Goal: Find specific page/section: Find specific page/section

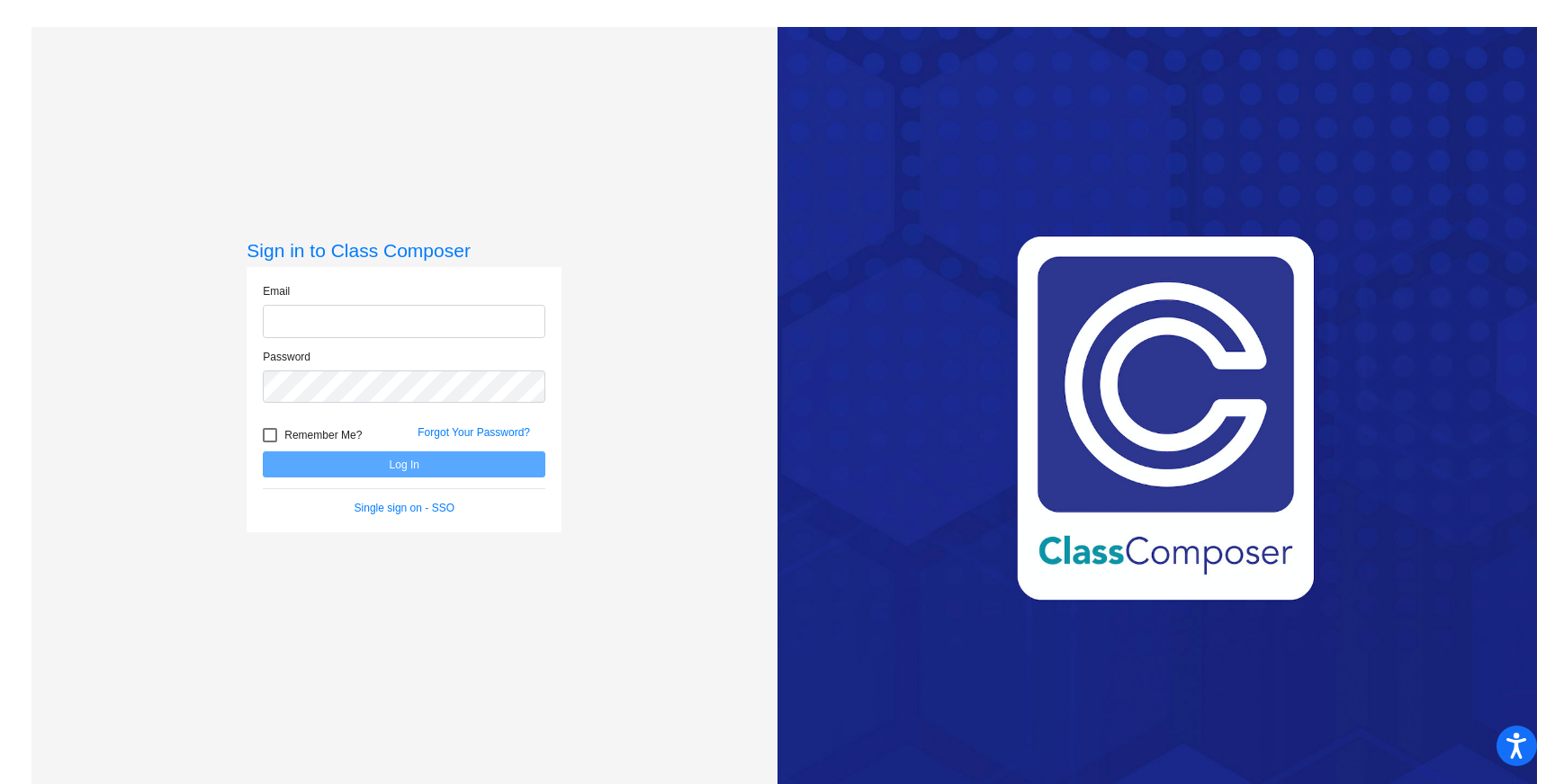
type input "[EMAIL_ADDRESS][DOMAIN_NAME]"
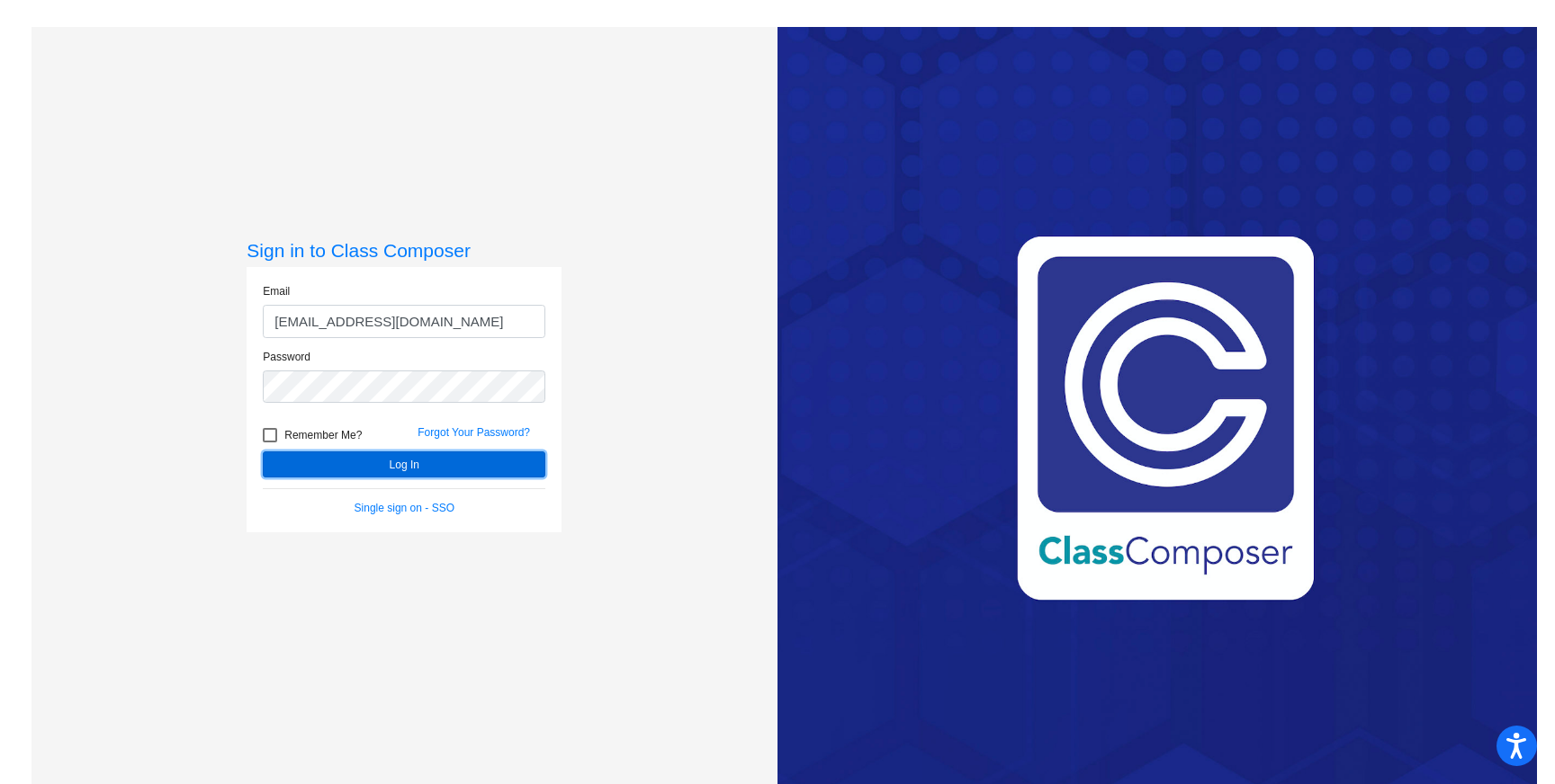
click at [386, 464] on button "Log In" at bounding box center [403, 464] width 282 height 26
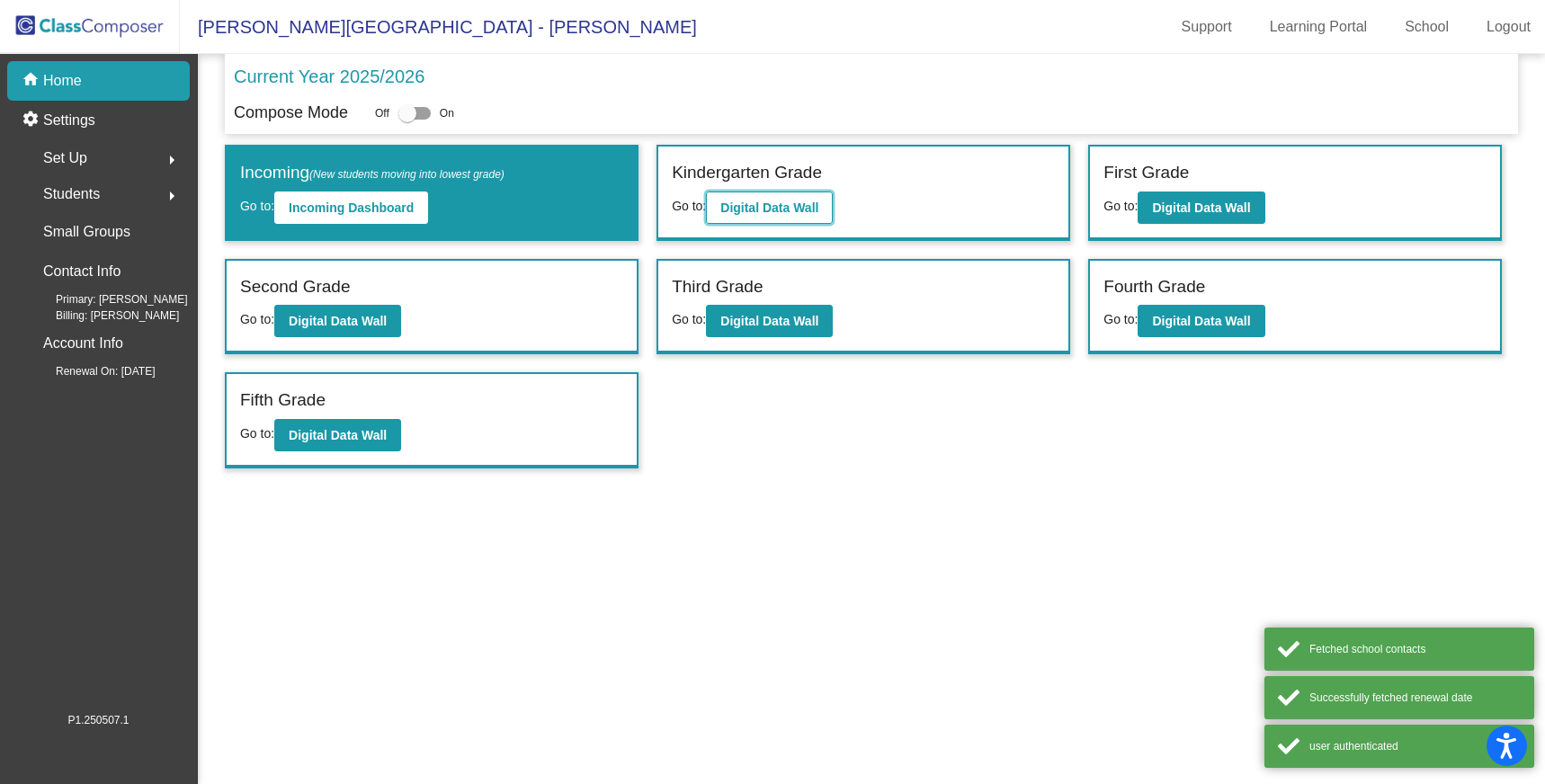
click at [795, 209] on b "Digital Data Wall" at bounding box center [769, 208] width 98 height 15
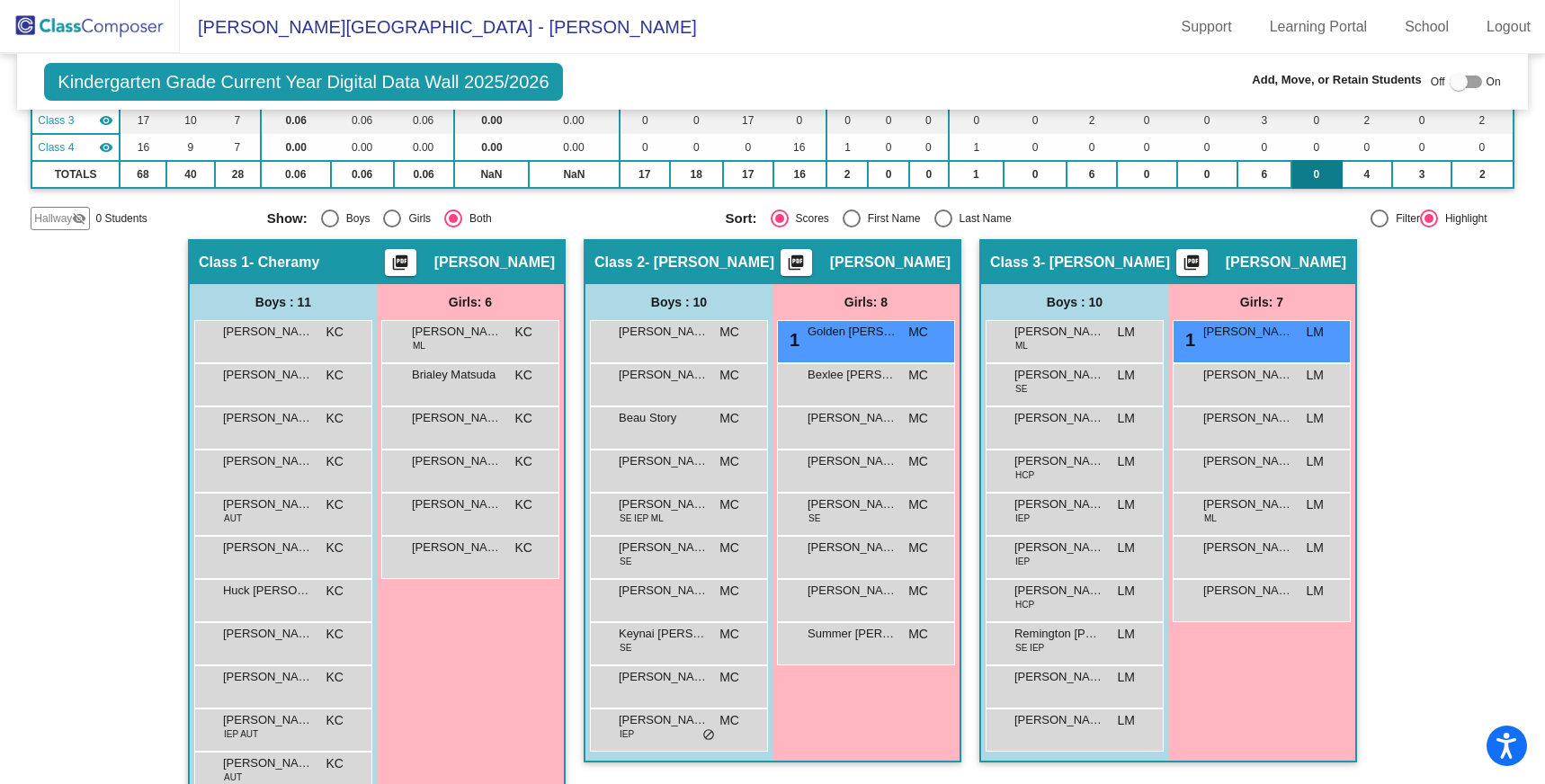
scroll to position [235, 0]
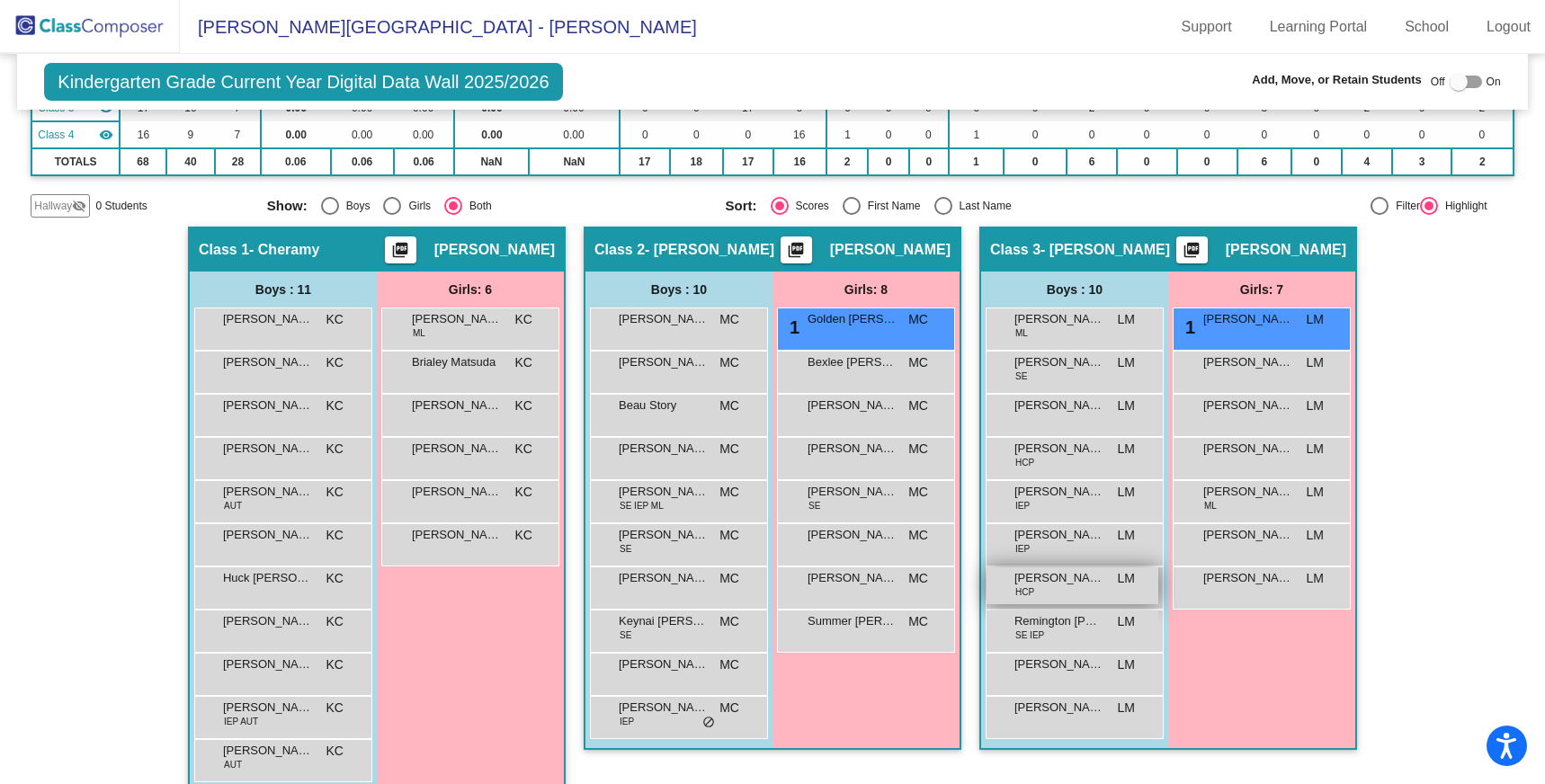
click at [1068, 591] on div "[PERSON_NAME] HCP LM lock do_not_disturb_alt" at bounding box center [1073, 586] width 172 height 37
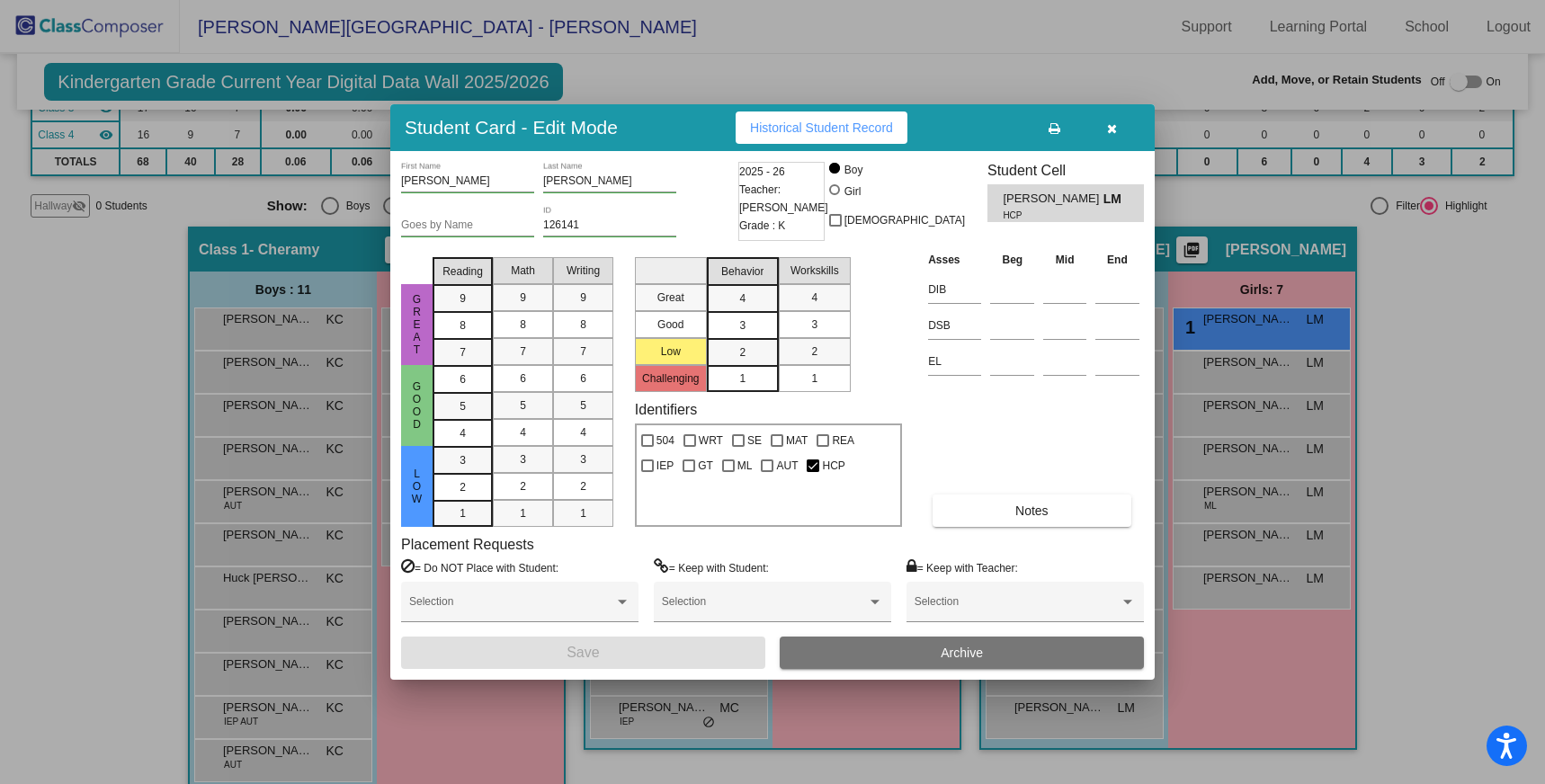
click at [1108, 129] on icon "button" at bounding box center [1111, 129] width 10 height 13
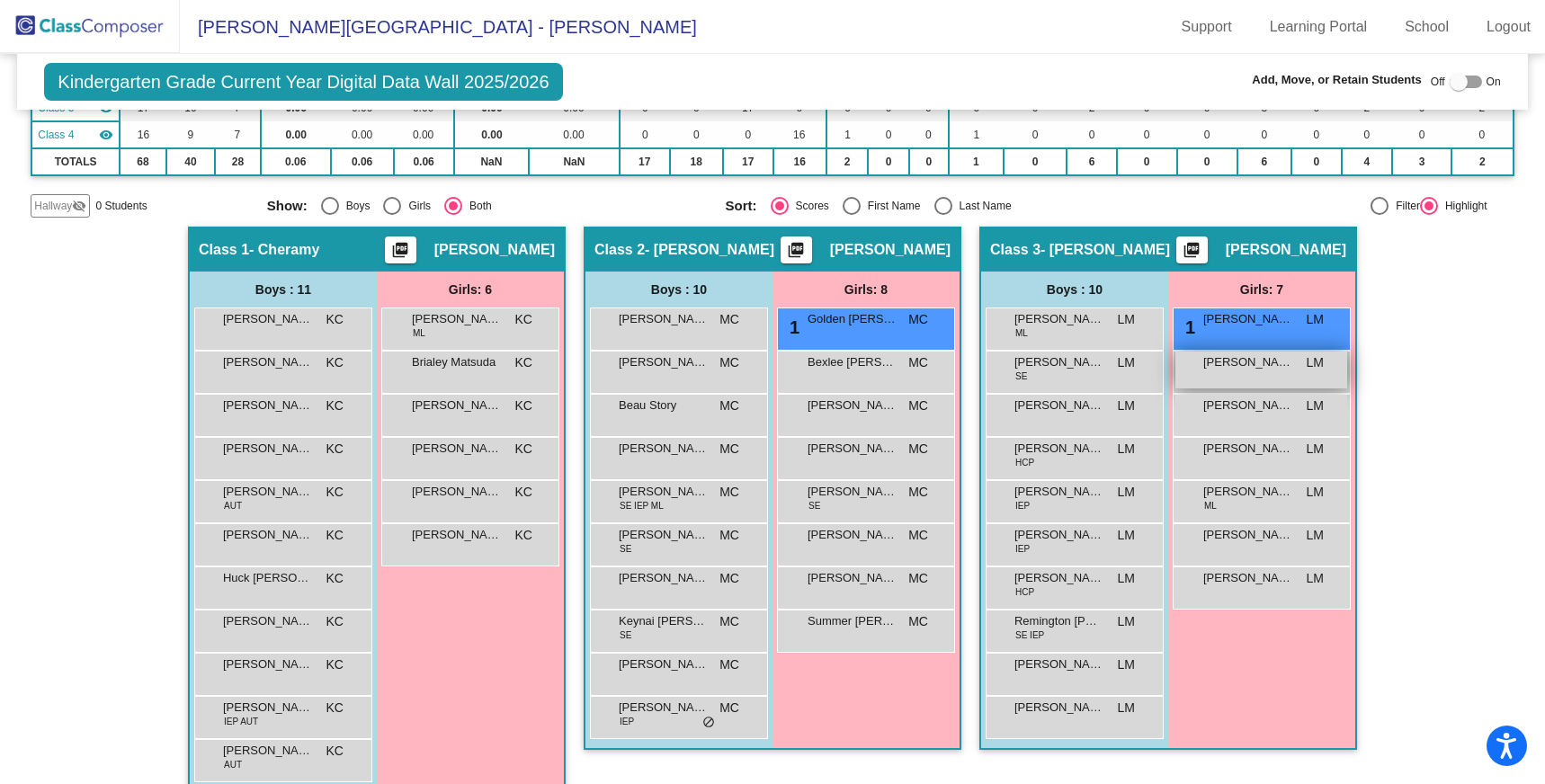
scroll to position [0, 0]
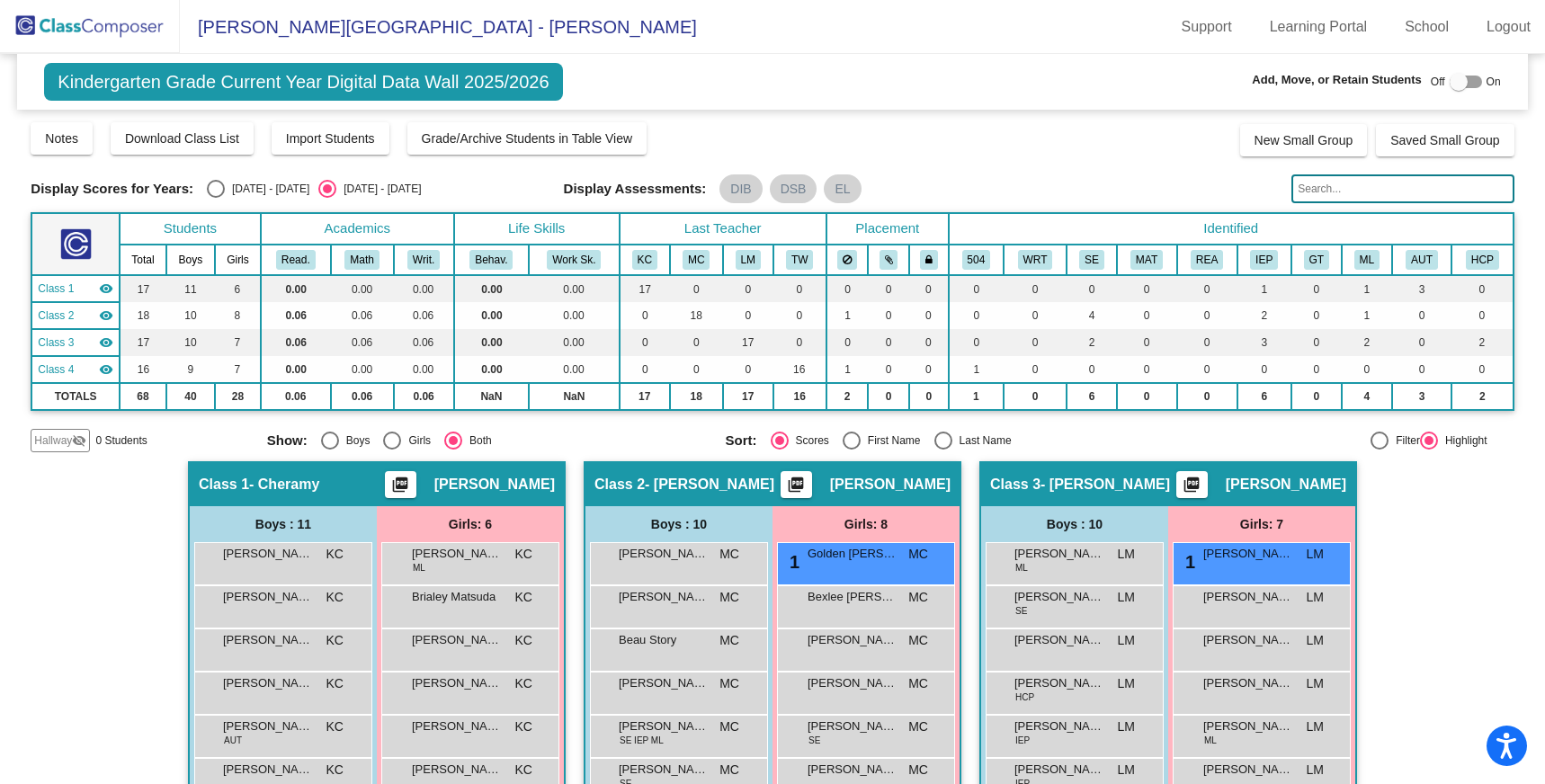
click at [103, 18] on img at bounding box center [90, 26] width 180 height 53
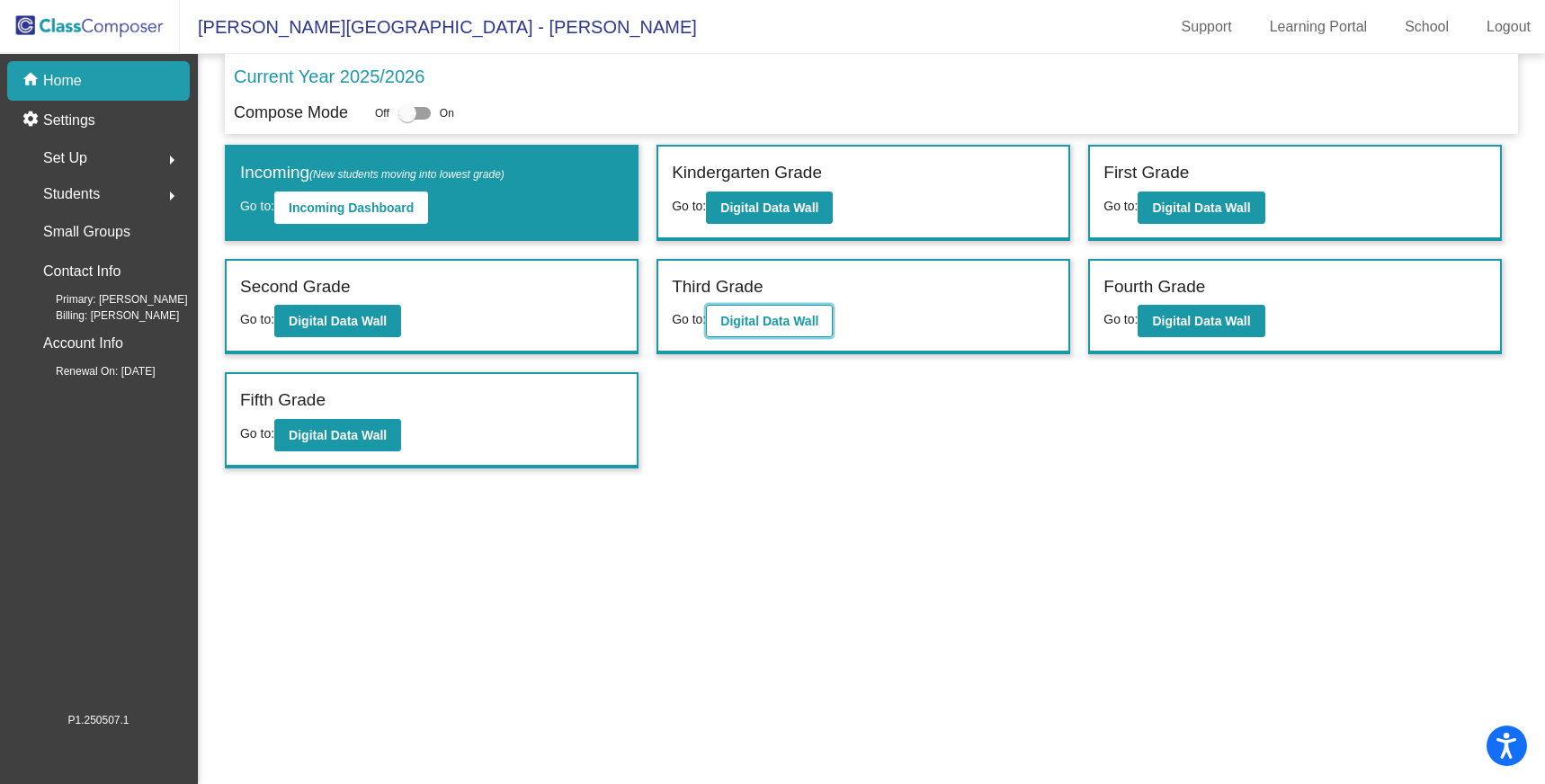
click at [740, 327] on b "Digital Data Wall" at bounding box center [769, 321] width 98 height 15
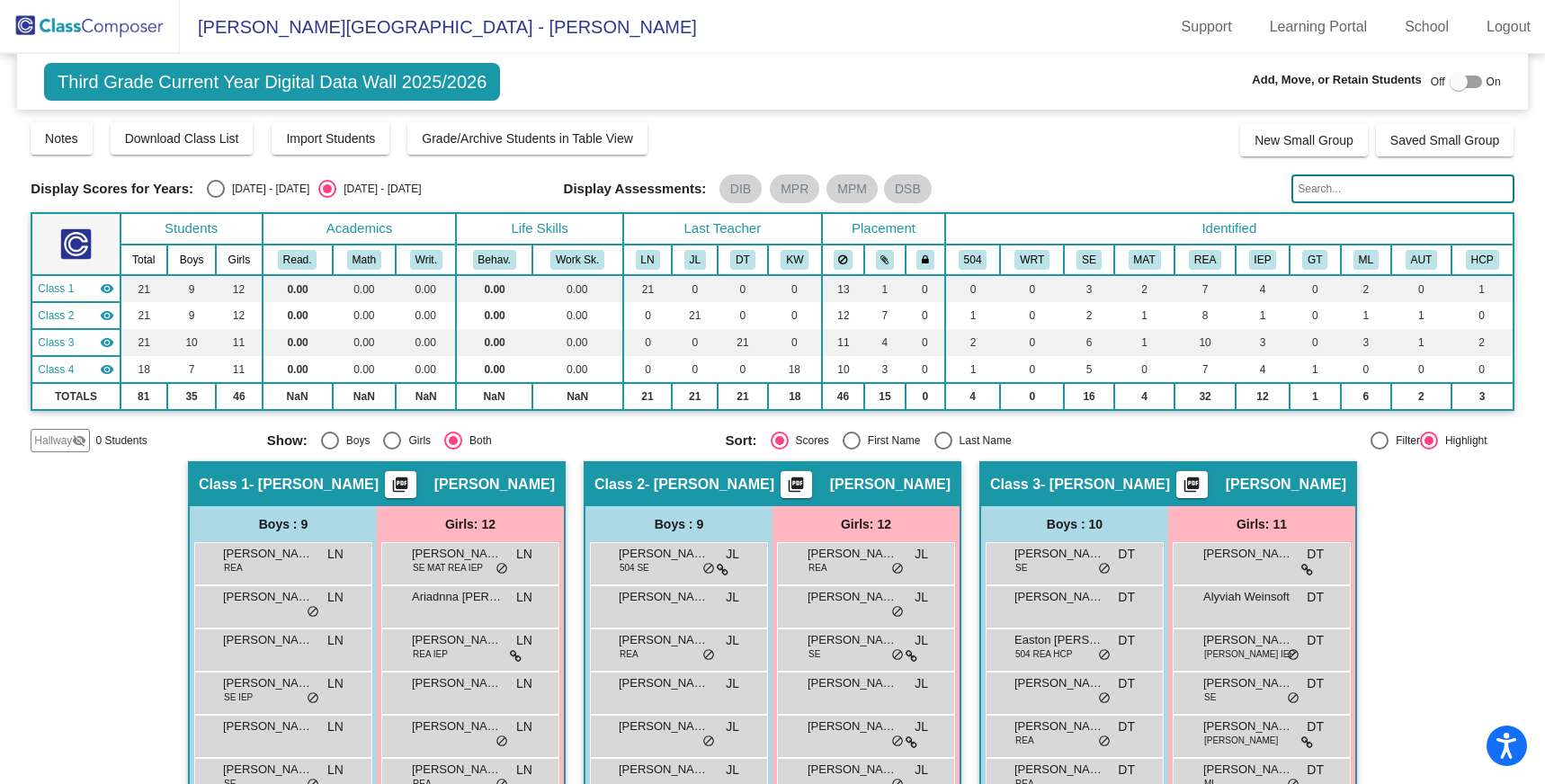
click at [1327, 189] on input "text" at bounding box center [1403, 189] width 222 height 29
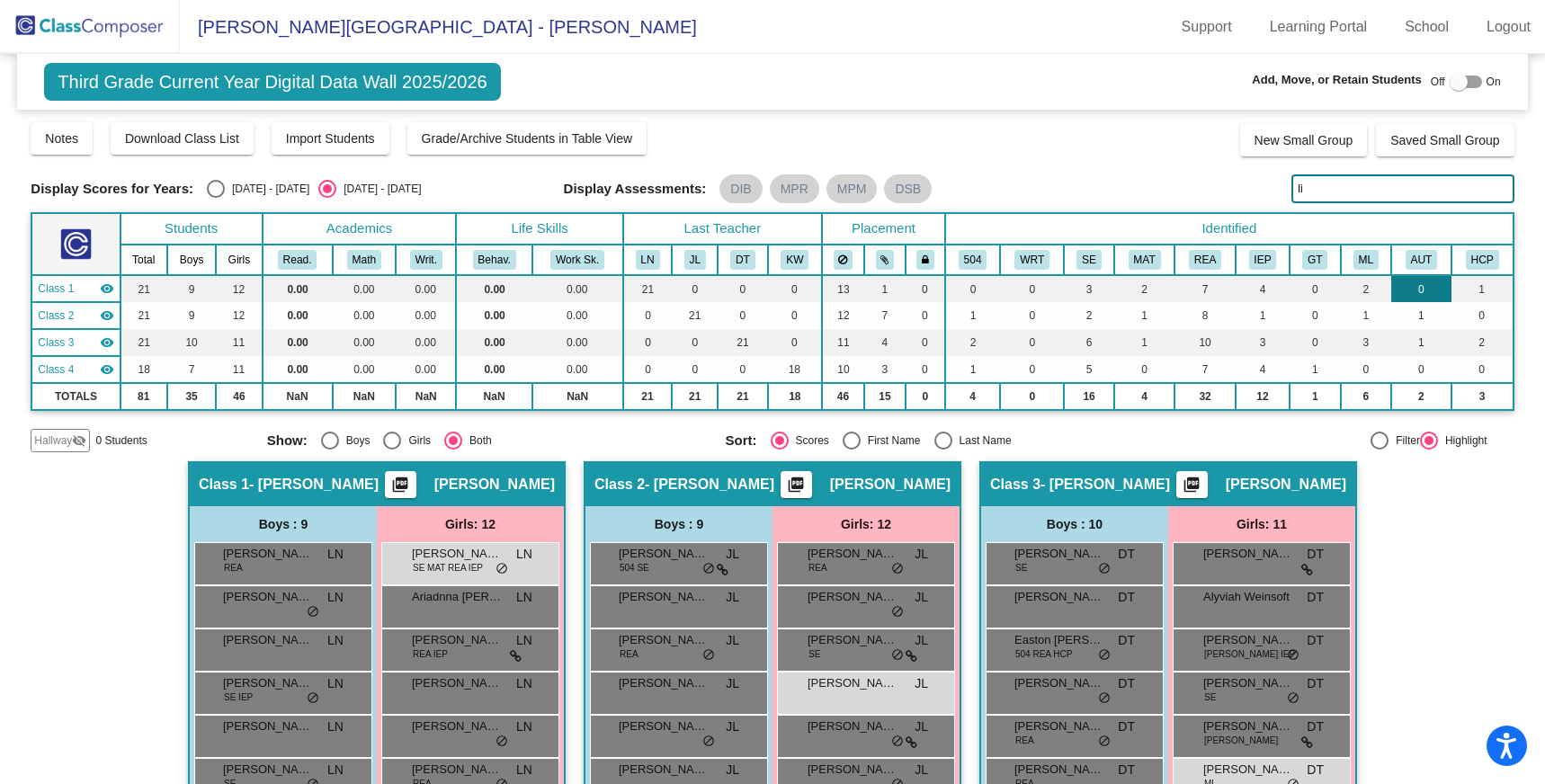
type input "l"
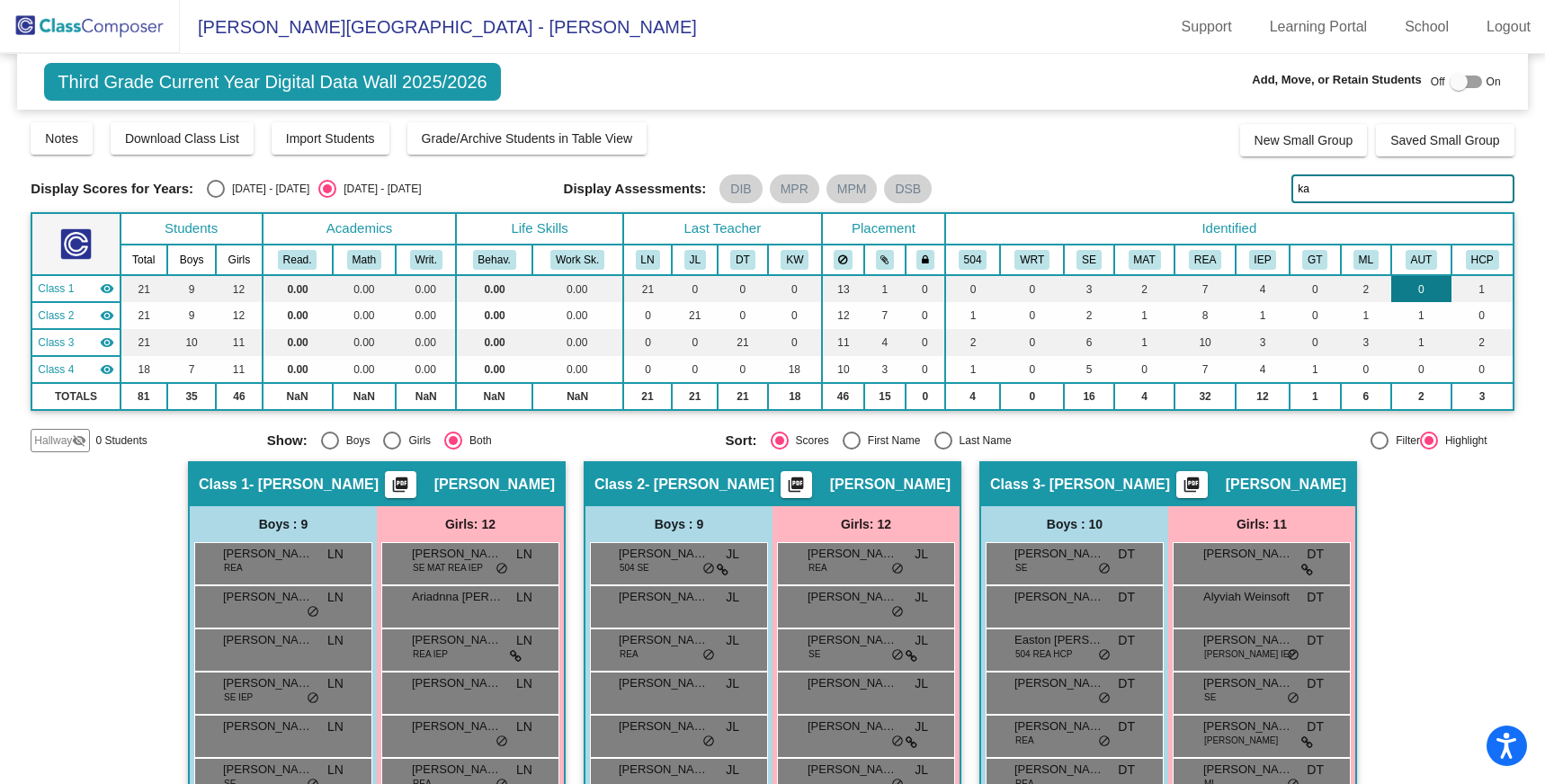
type input "k"
type input "mar"
click at [1254, 263] on button "IEP" at bounding box center [1263, 259] width 28 height 19
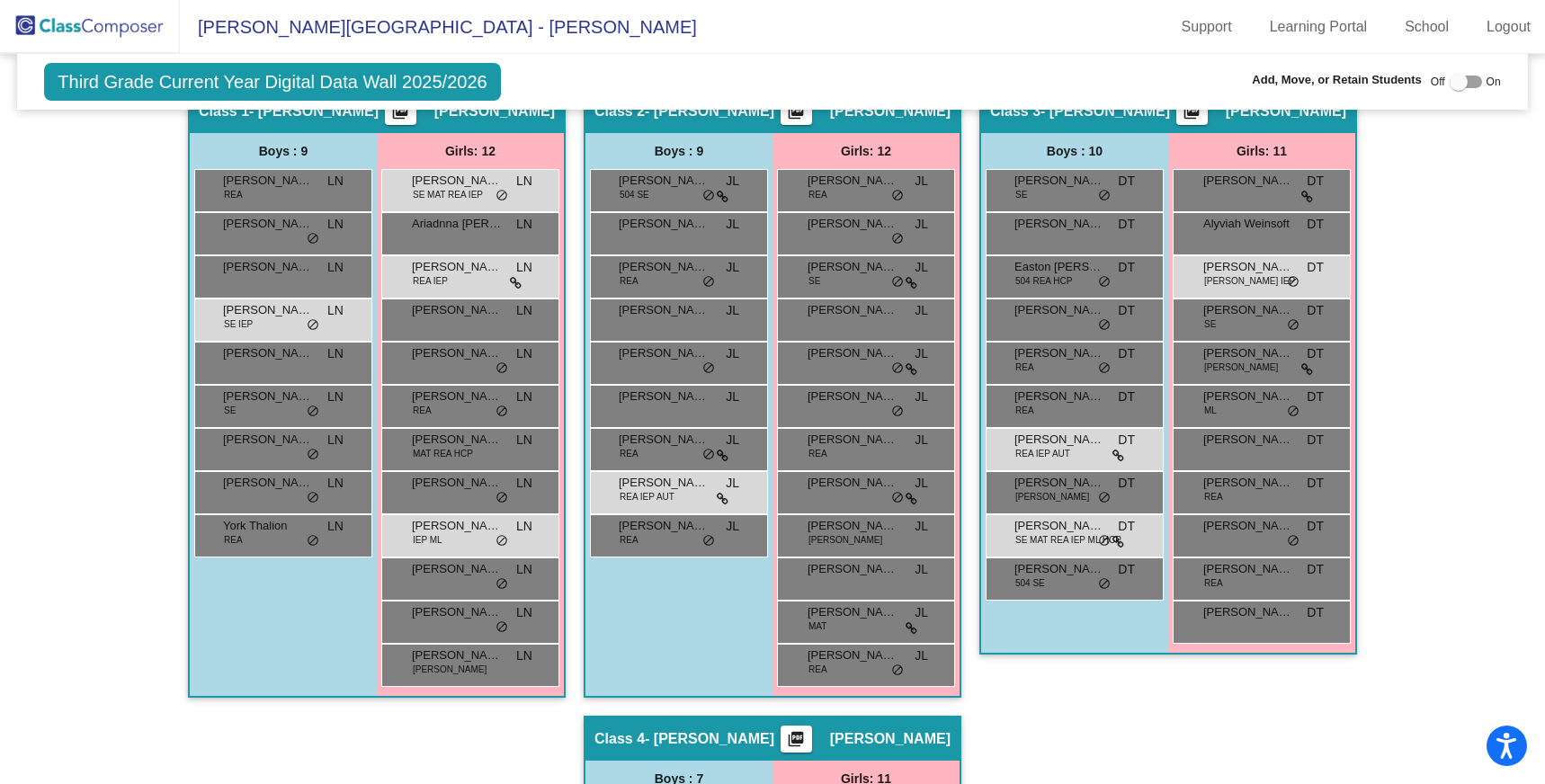
scroll to position [356, 0]
